Goal: Task Accomplishment & Management: Complete application form

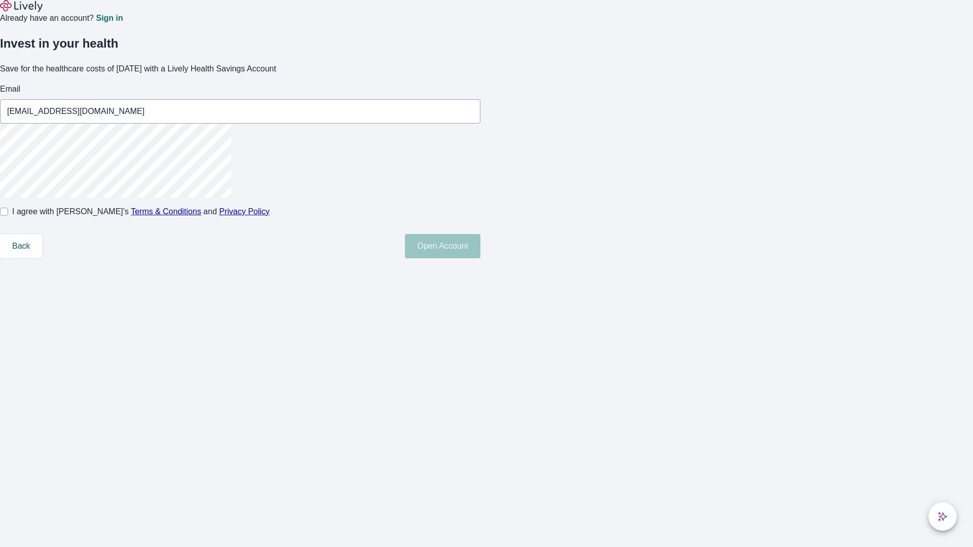
click at [8, 216] on input "I agree with Lively’s Terms & Conditions and Privacy Policy" at bounding box center [4, 212] width 8 height 8
checkbox input "true"
click at [481, 259] on button "Open Account" at bounding box center [443, 246] width 76 height 24
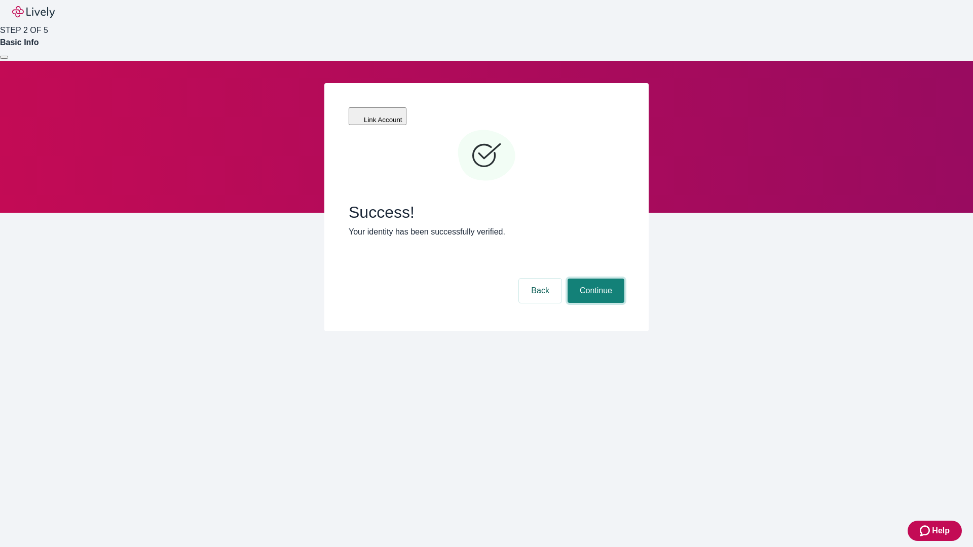
click at [595, 279] on button "Continue" at bounding box center [596, 291] width 57 height 24
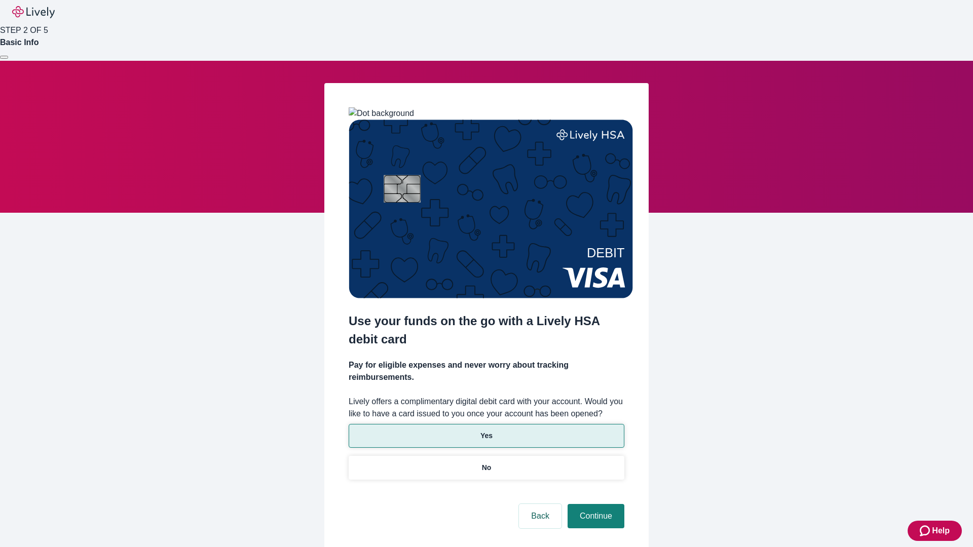
click at [486, 431] on p "Yes" at bounding box center [487, 436] width 12 height 11
click at [595, 504] on button "Continue" at bounding box center [596, 516] width 57 height 24
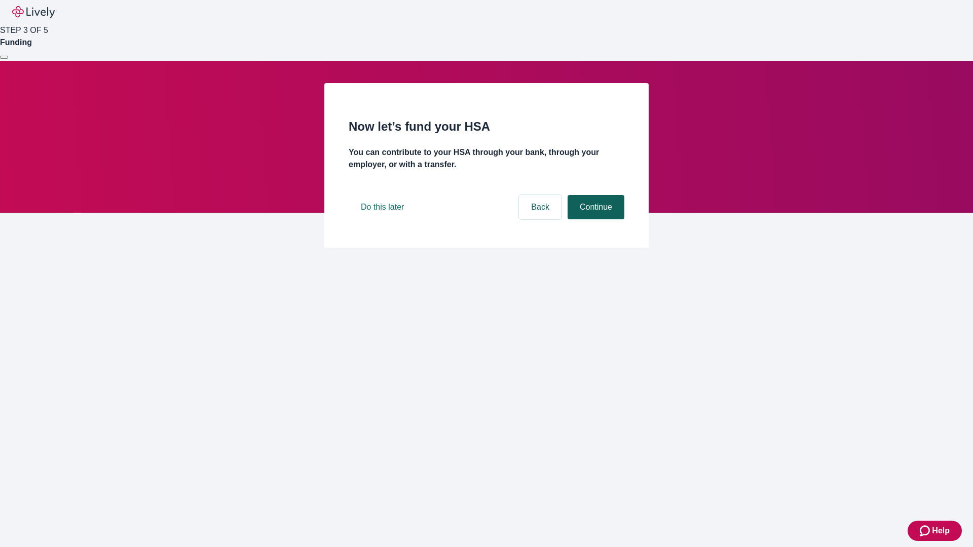
click at [595, 219] on button "Continue" at bounding box center [596, 207] width 57 height 24
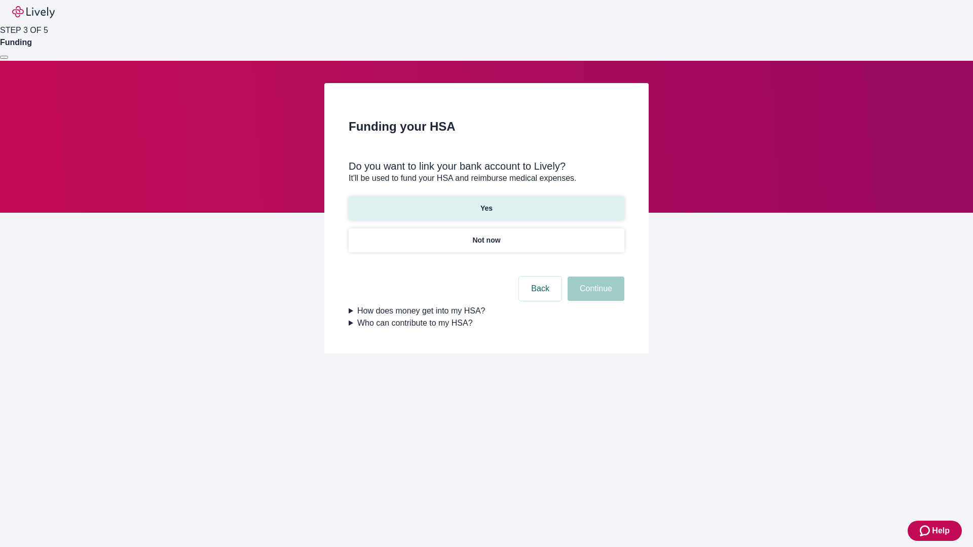
click at [486, 203] on p "Yes" at bounding box center [487, 208] width 12 height 11
click at [595, 277] on button "Continue" at bounding box center [596, 289] width 57 height 24
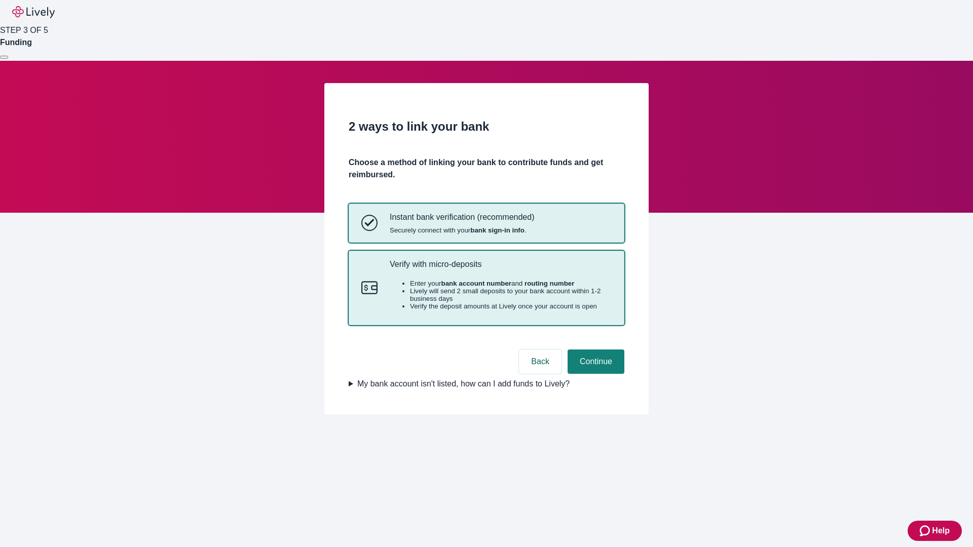
click at [500, 269] on p "Verify with micro-deposits" at bounding box center [501, 265] width 222 height 10
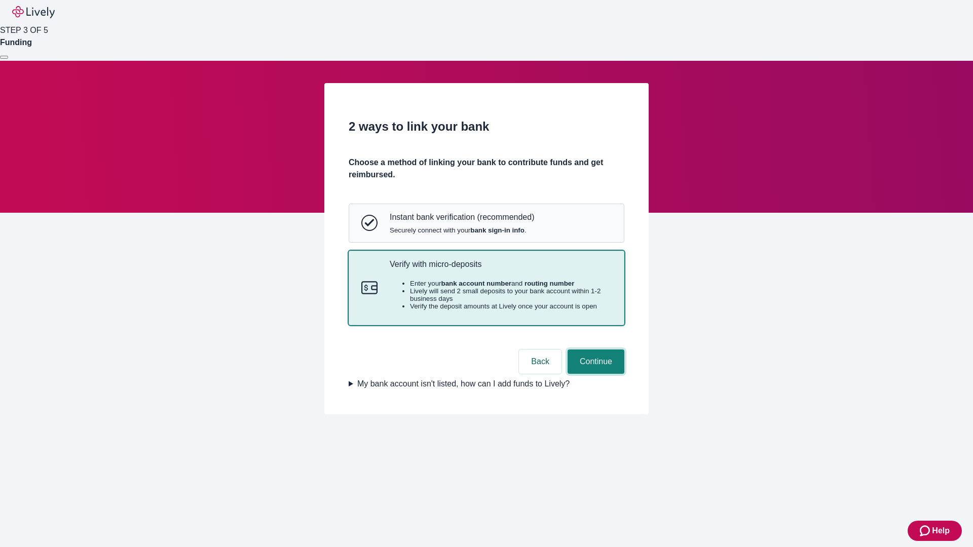
click at [595, 374] on button "Continue" at bounding box center [596, 362] width 57 height 24
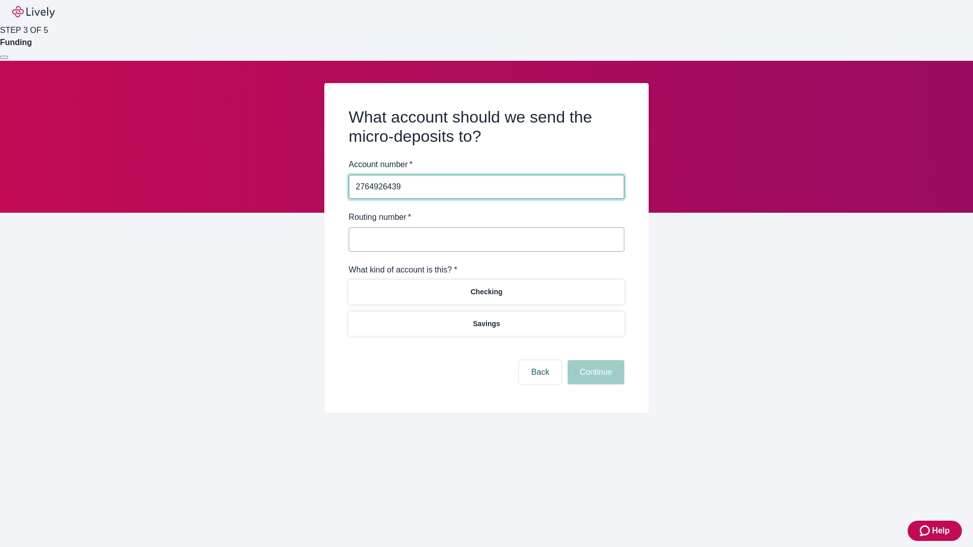
type input "2764926439"
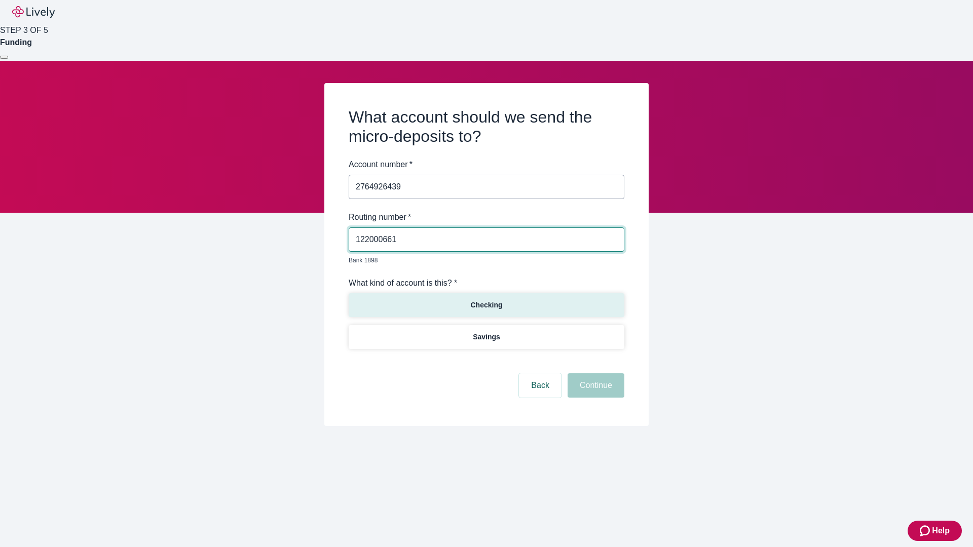
type input "122000661"
click at [486, 300] on p "Checking" at bounding box center [486, 305] width 32 height 11
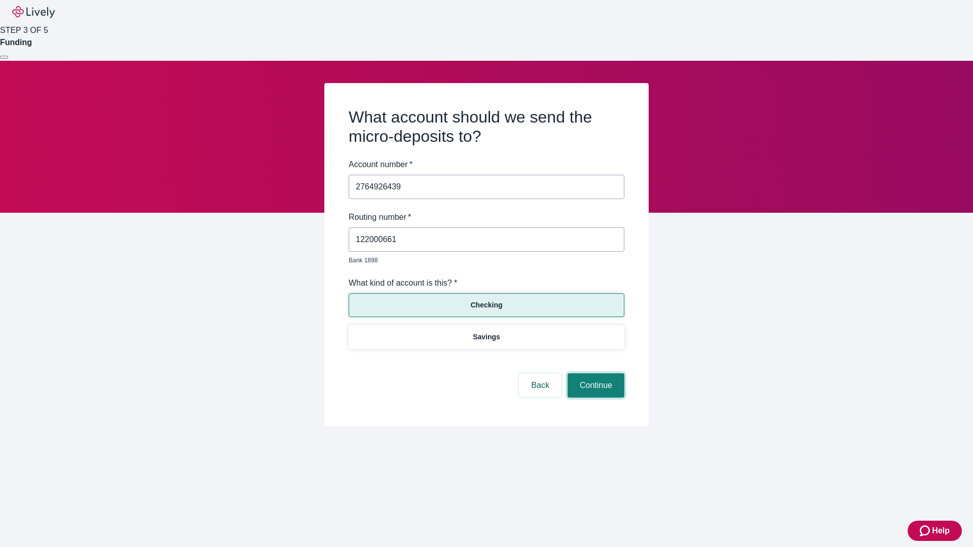
click at [595, 374] on button "Continue" at bounding box center [596, 386] width 57 height 24
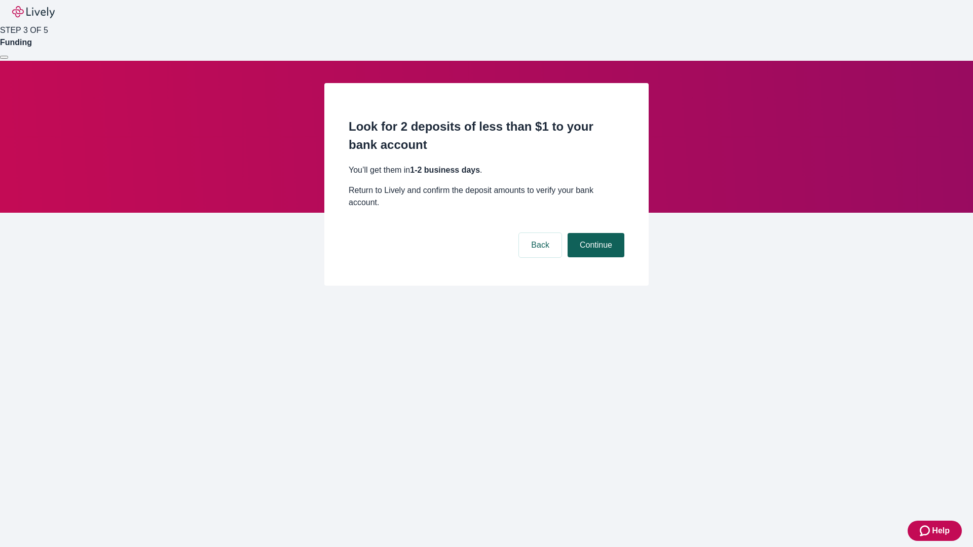
click at [595, 233] on button "Continue" at bounding box center [596, 245] width 57 height 24
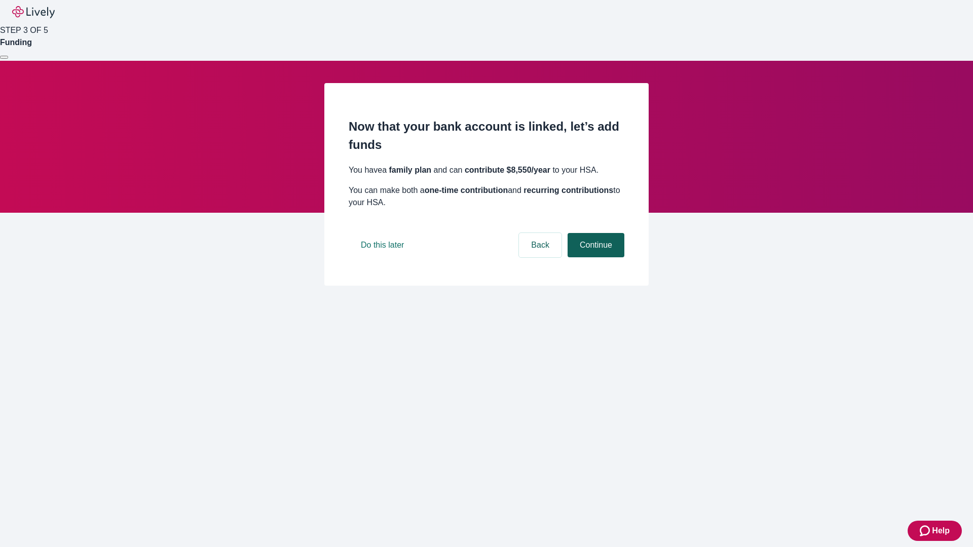
click at [595, 258] on button "Continue" at bounding box center [596, 245] width 57 height 24
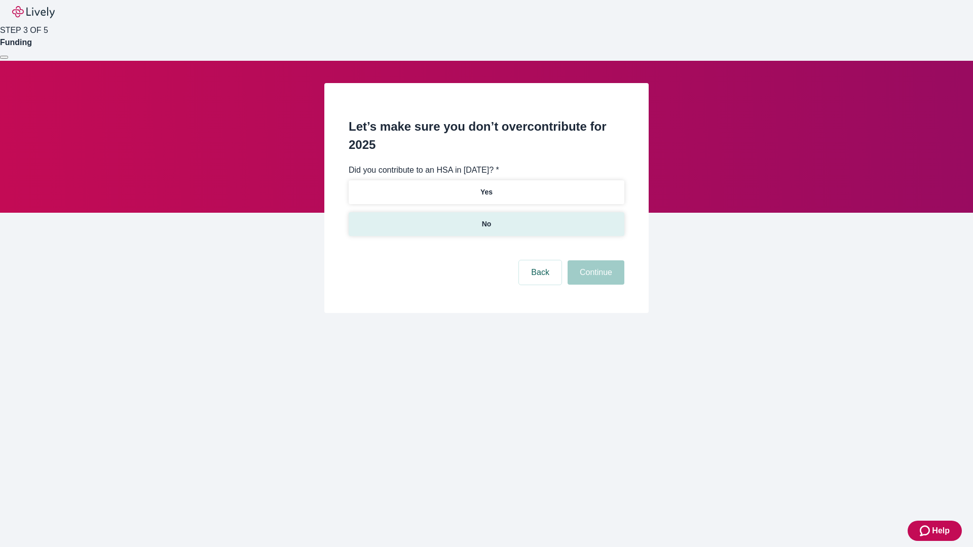
click at [486, 219] on p "No" at bounding box center [487, 224] width 10 height 11
click at [595, 261] on button "Continue" at bounding box center [596, 273] width 57 height 24
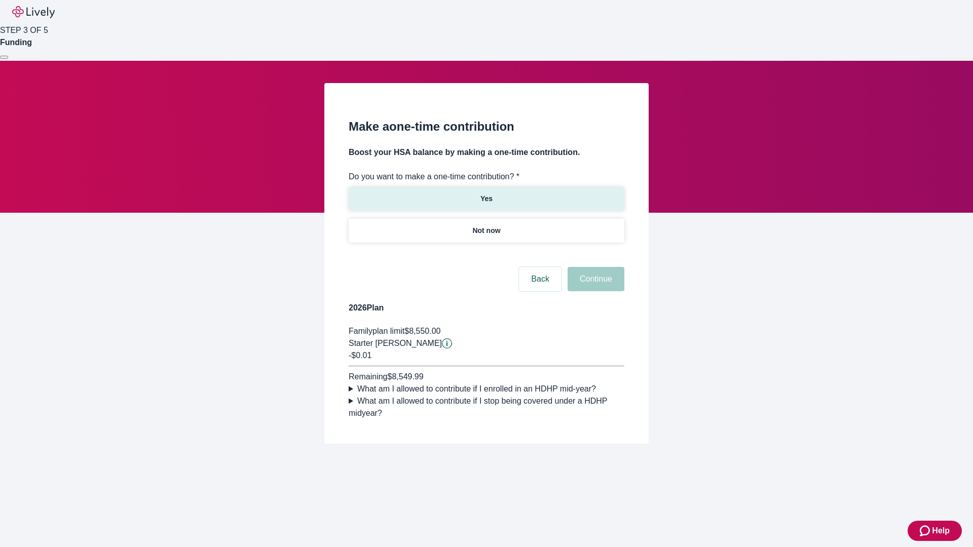
click at [486, 194] on p "Yes" at bounding box center [487, 199] width 12 height 11
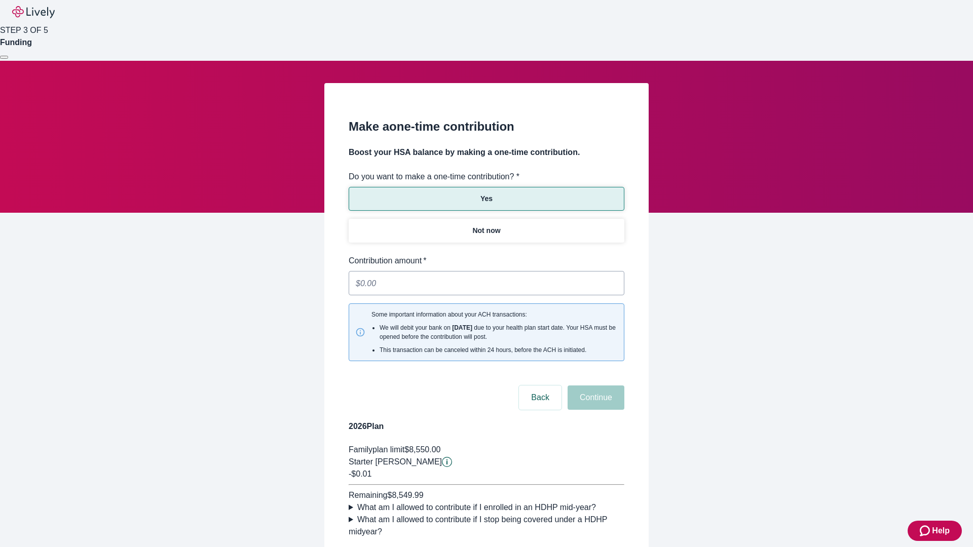
type input "0.01"
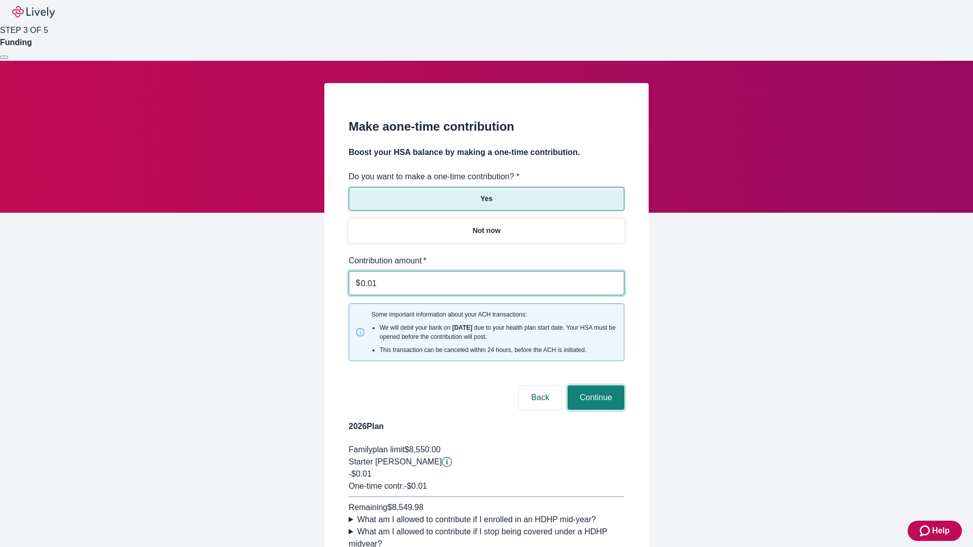
click at [595, 386] on button "Continue" at bounding box center [596, 398] width 57 height 24
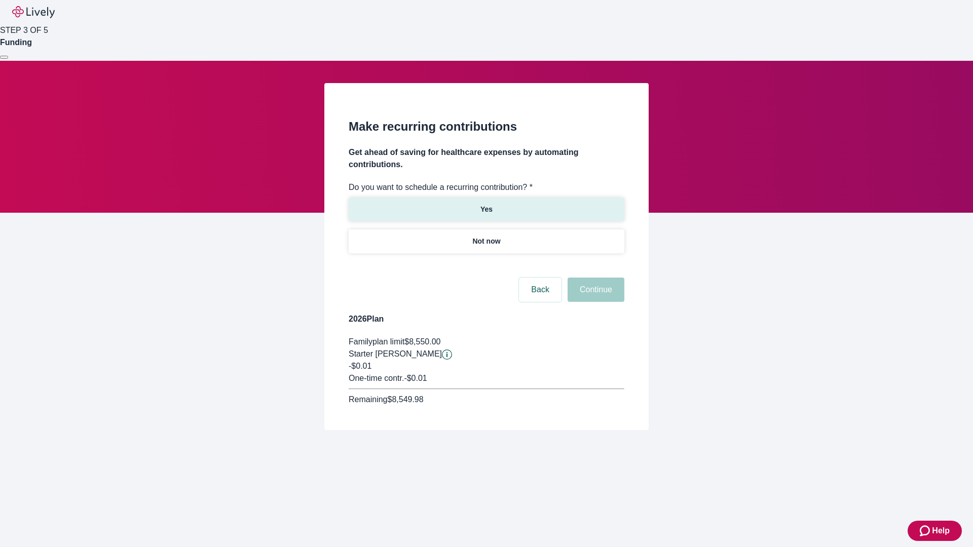
click at [486, 204] on p "Yes" at bounding box center [487, 209] width 12 height 11
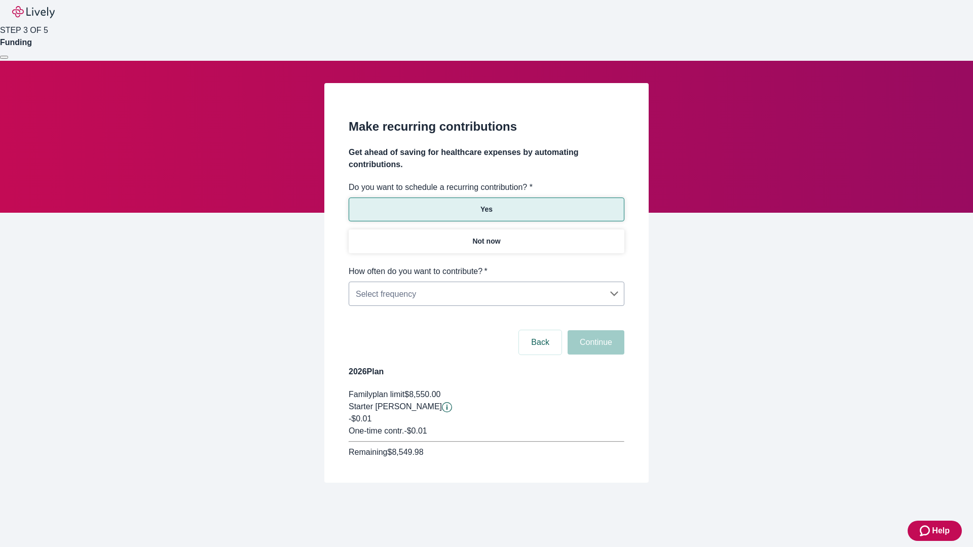
click at [486, 266] on body "Help STEP 3 OF 5 Funding Make recurring contributions Get ahead of saving for h…" at bounding box center [486, 266] width 973 height 532
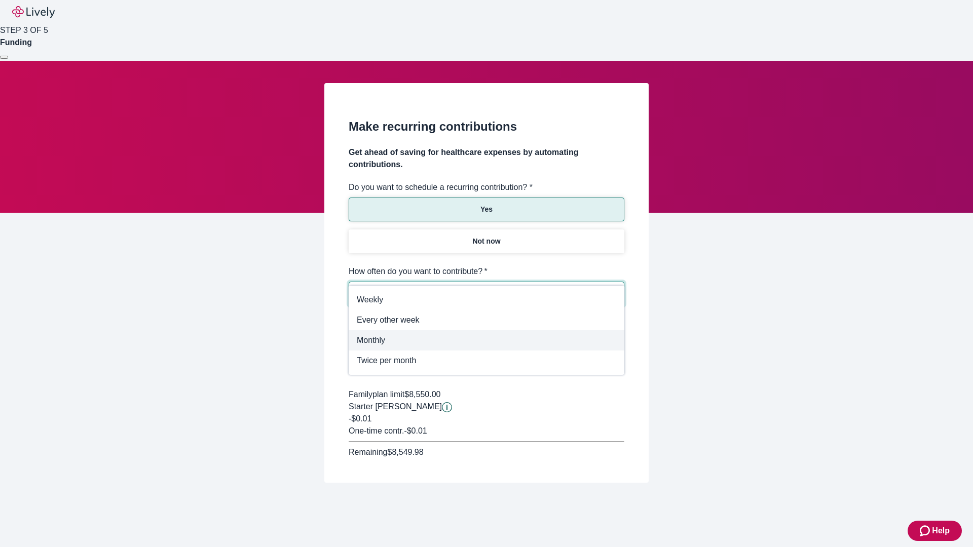
click at [487, 341] on span "Monthly" at bounding box center [487, 341] width 260 height 12
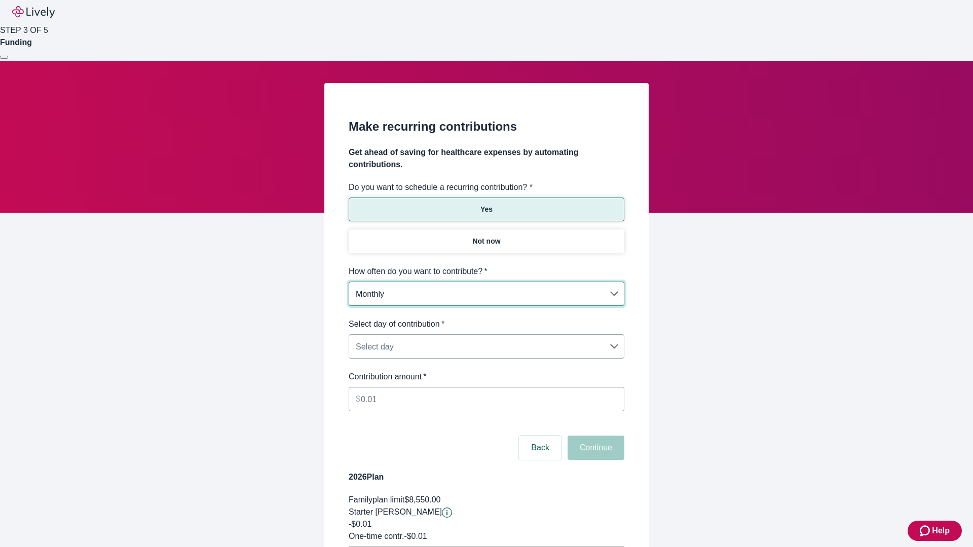
type input "Monthly"
click at [486, 318] on body "Help STEP 3 OF 5 Funding Make recurring contributions Get ahead of saving for h…" at bounding box center [486, 318] width 973 height 637
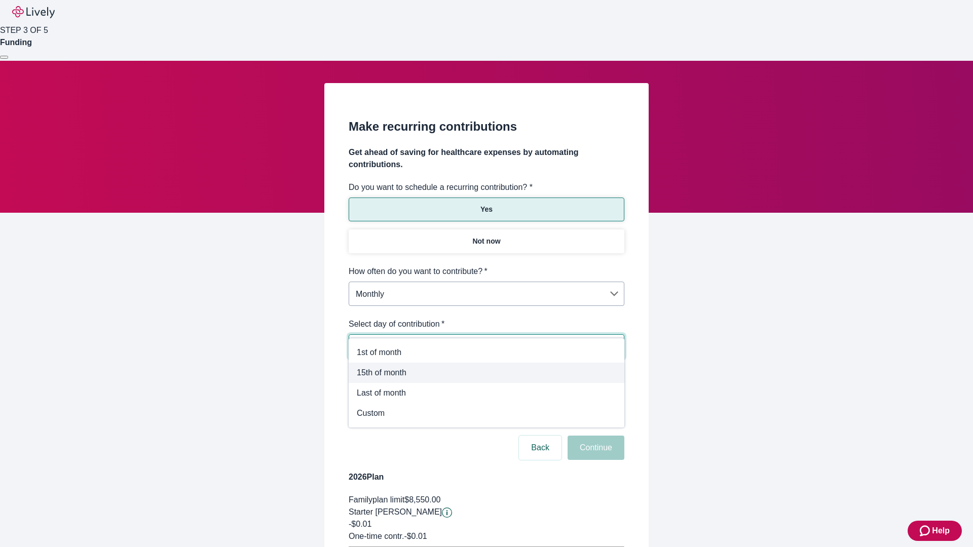
click at [487, 373] on span "15th of month" at bounding box center [487, 373] width 260 height 12
type input "Monthly15th"
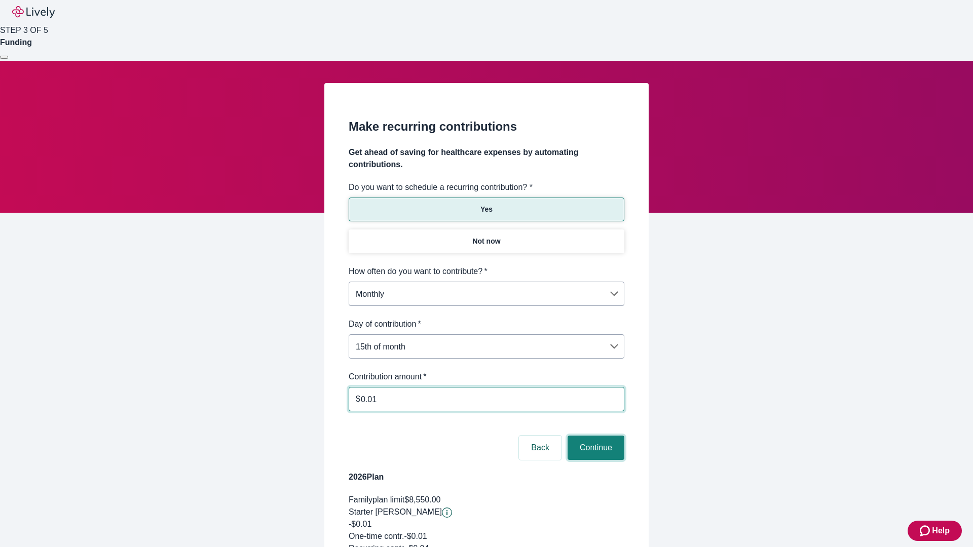
click at [595, 436] on button "Continue" at bounding box center [596, 448] width 57 height 24
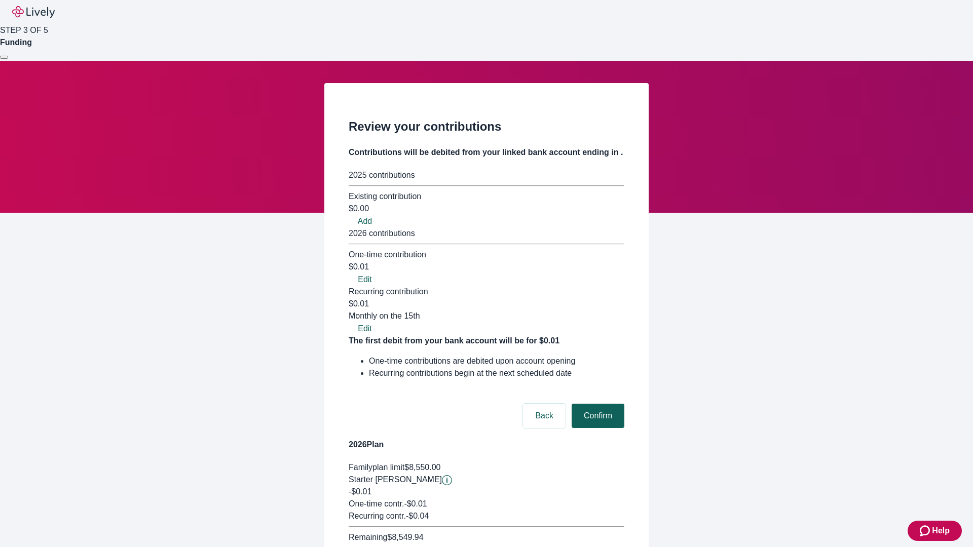
click at [597, 404] on button "Confirm" at bounding box center [598, 416] width 53 height 24
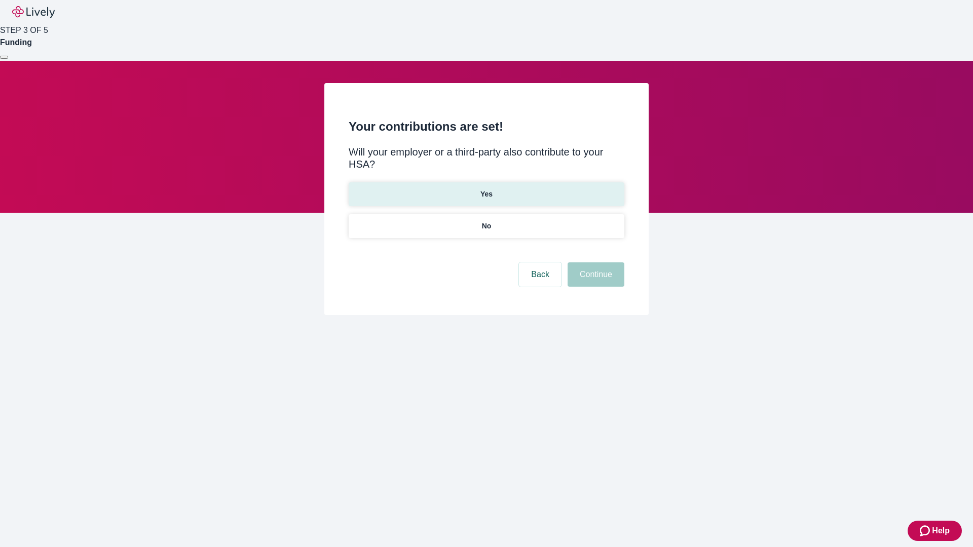
click at [486, 189] on p "Yes" at bounding box center [487, 194] width 12 height 11
click at [595, 263] on button "Continue" at bounding box center [596, 275] width 57 height 24
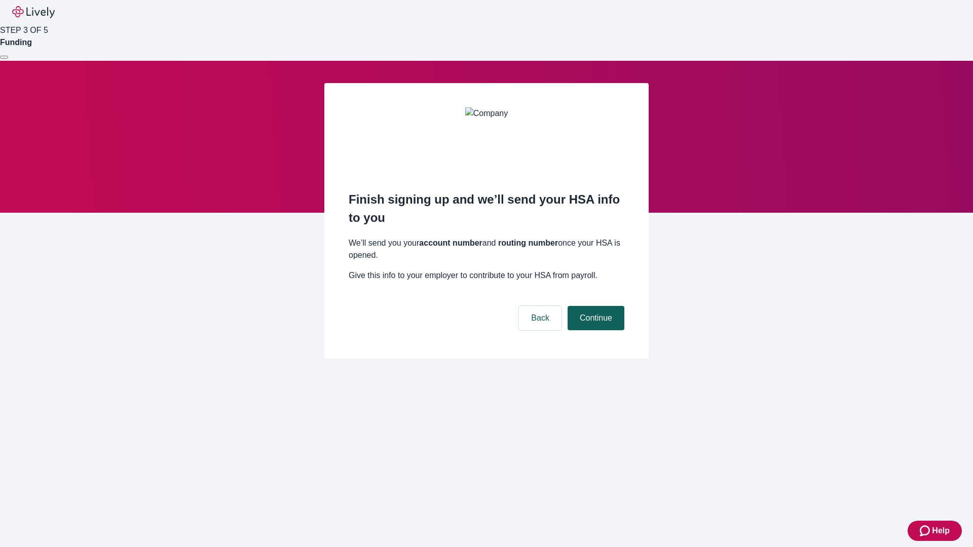
click at [595, 306] on button "Continue" at bounding box center [596, 318] width 57 height 24
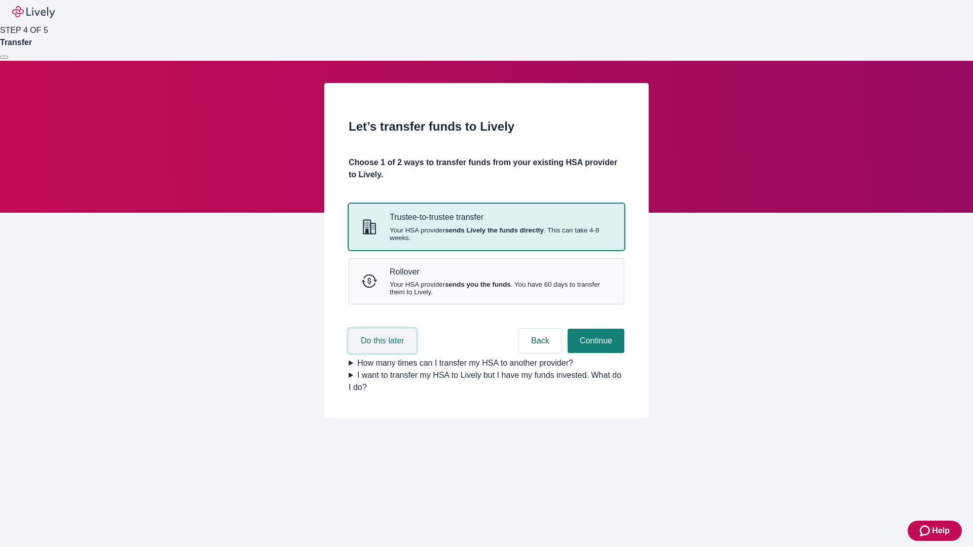
click at [384, 353] on button "Do this later" at bounding box center [382, 341] width 67 height 24
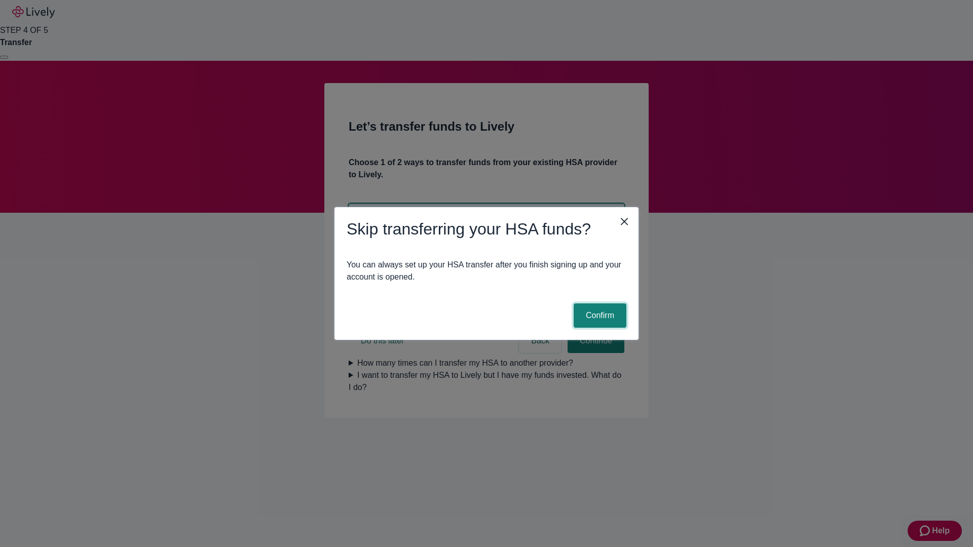
click at [599, 316] on button "Confirm" at bounding box center [600, 316] width 53 height 24
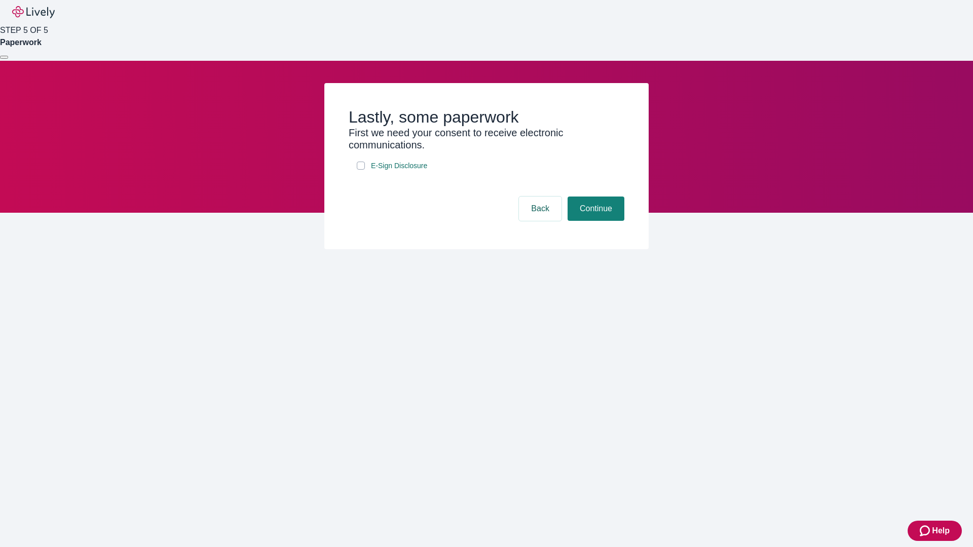
click at [361, 170] on input "E-Sign Disclosure" at bounding box center [361, 166] width 8 height 8
checkbox input "true"
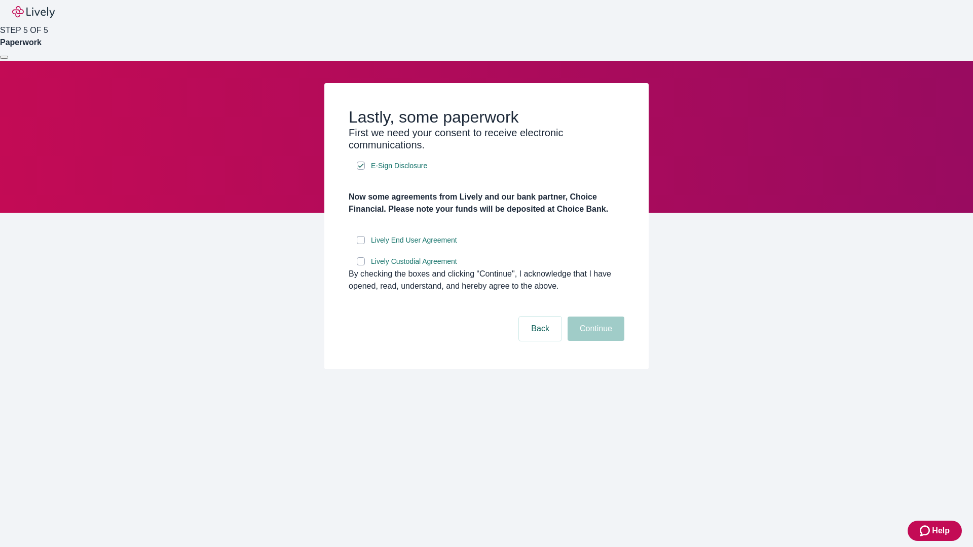
click at [361, 244] on input "Lively End User Agreement" at bounding box center [361, 240] width 8 height 8
checkbox input "true"
click at [361, 266] on input "Lively Custodial Agreement" at bounding box center [361, 262] width 8 height 8
checkbox input "true"
click at [595, 341] on button "Continue" at bounding box center [596, 329] width 57 height 24
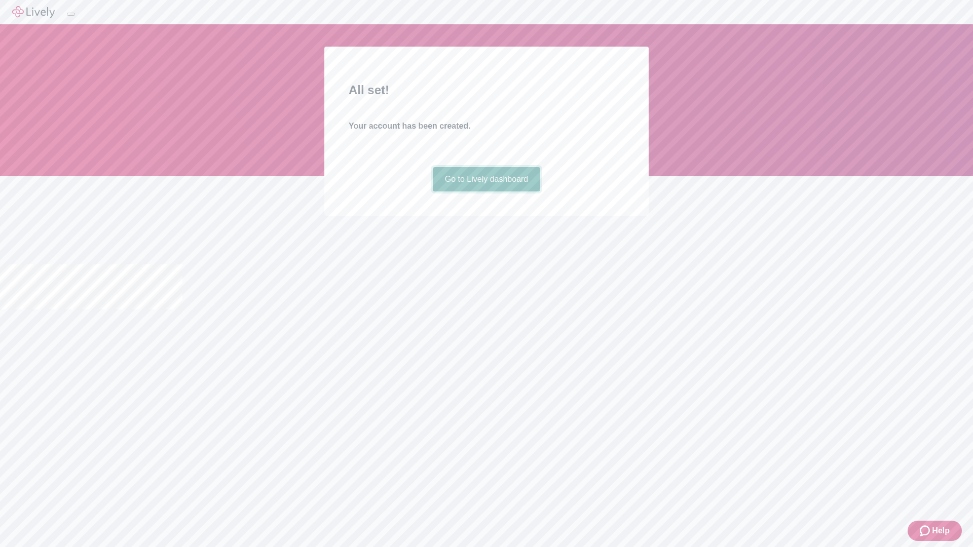
click at [486, 192] on link "Go to Lively dashboard" at bounding box center [487, 179] width 108 height 24
